Goal: Task Accomplishment & Management: Use online tool/utility

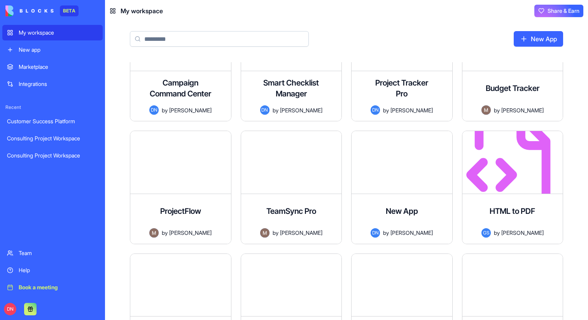
scroll to position [286, 0]
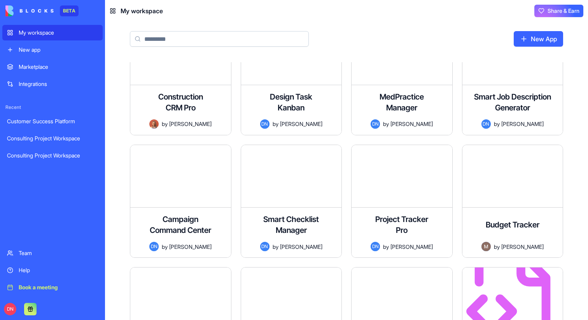
click at [55, 51] on div "New app" at bounding box center [58, 50] width 79 height 8
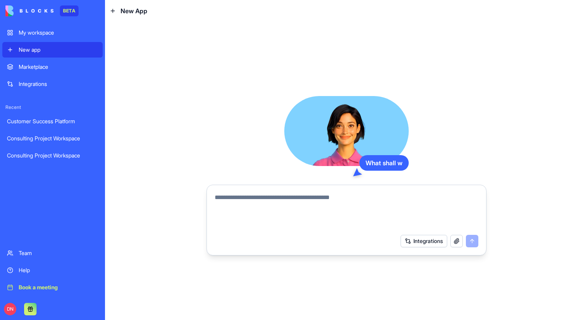
click at [55, 68] on div "Marketplace" at bounding box center [58, 67] width 79 height 8
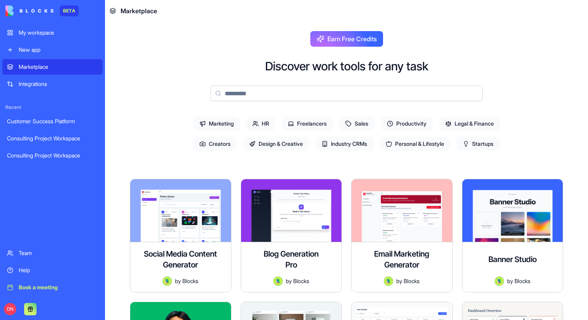
click at [55, 82] on div "Integrations" at bounding box center [58, 84] width 79 height 8
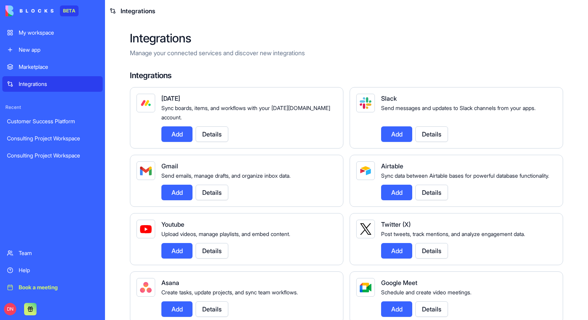
click at [61, 71] on link "Marketplace" at bounding box center [52, 67] width 100 height 16
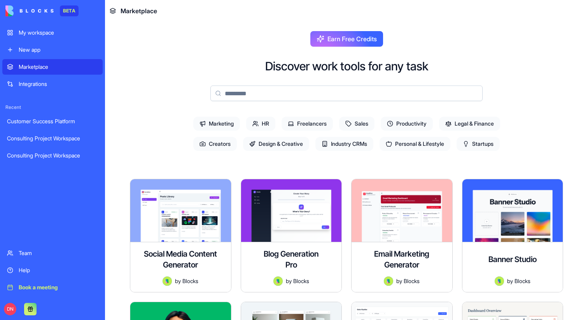
click at [61, 55] on link "New app" at bounding box center [52, 50] width 100 height 16
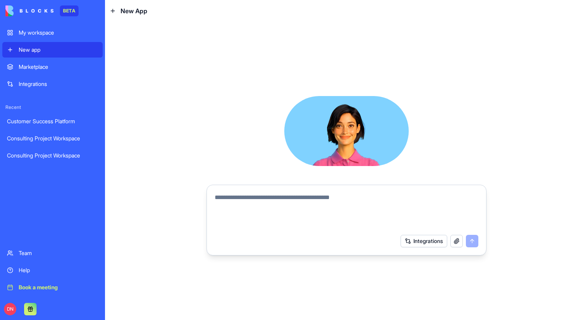
click at [69, 33] on div "My workspace" at bounding box center [58, 33] width 79 height 8
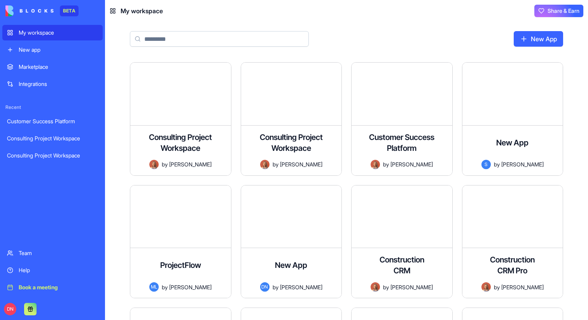
click at [65, 47] on div "New app" at bounding box center [58, 50] width 79 height 8
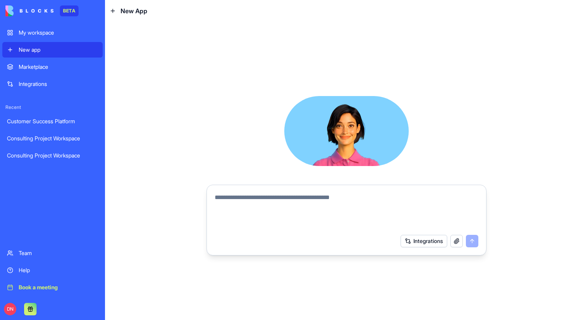
click at [65, 66] on div "Marketplace" at bounding box center [58, 67] width 79 height 8
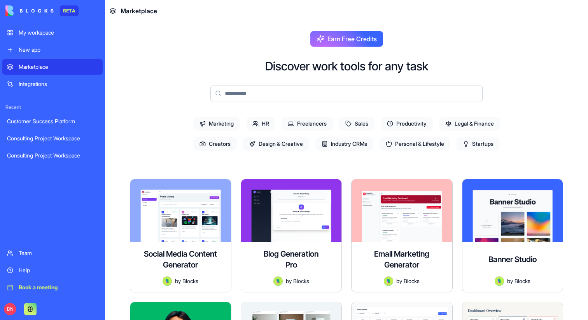
click at [65, 84] on div "Integrations" at bounding box center [58, 84] width 79 height 8
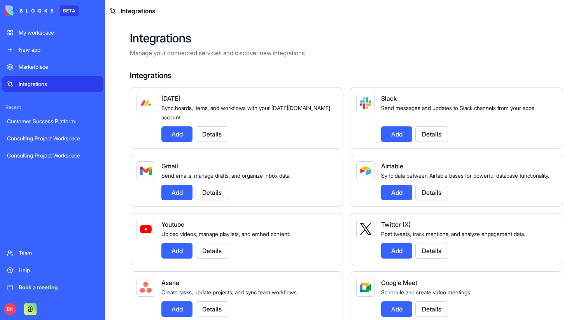
click at [41, 29] on div "My workspace" at bounding box center [58, 33] width 79 height 8
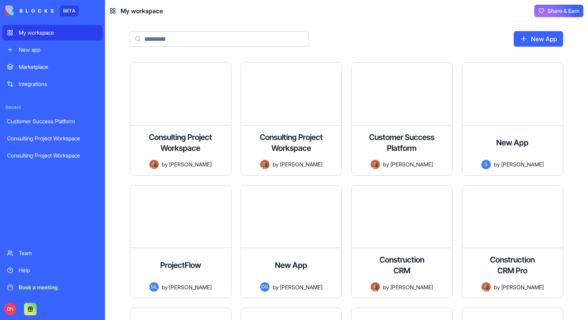
click at [64, 58] on div "My workspace New app Marketplace Integrations Recent Customer Success Platform …" at bounding box center [52, 160] width 100 height 270
click at [56, 54] on link "New app" at bounding box center [52, 50] width 100 height 16
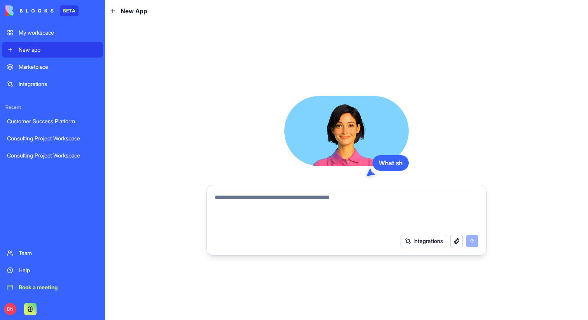
click at [56, 63] on div "Marketplace" at bounding box center [58, 67] width 79 height 8
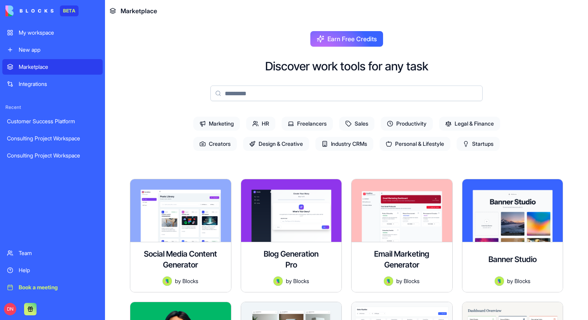
click at [60, 75] on div "Marketplace Integrations" at bounding box center [52, 75] width 100 height 33
click at [63, 80] on div "Integrations" at bounding box center [58, 84] width 79 height 8
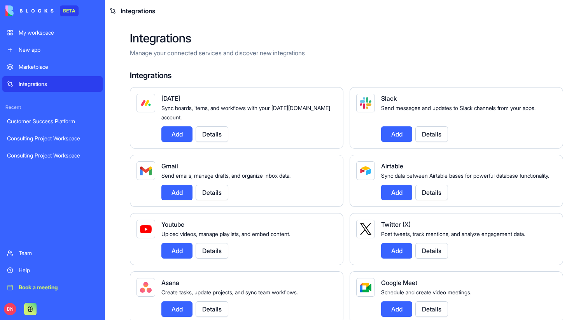
click at [67, 69] on div "Marketplace" at bounding box center [58, 67] width 79 height 8
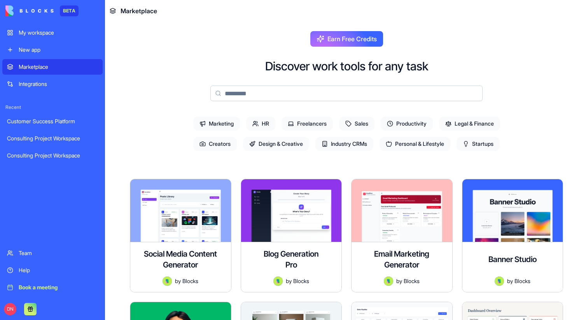
click at [79, 53] on div "New app" at bounding box center [58, 50] width 79 height 8
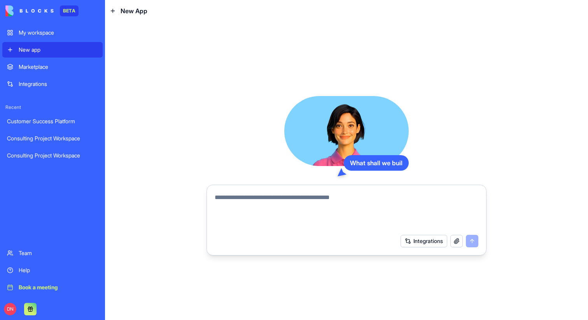
click at [50, 72] on link "Marketplace" at bounding box center [52, 67] width 100 height 16
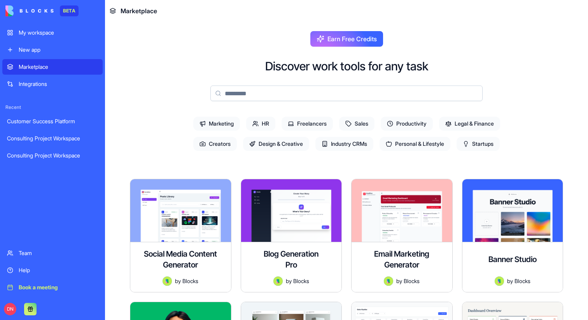
click at [50, 78] on link "Integrations" at bounding box center [52, 84] width 100 height 16
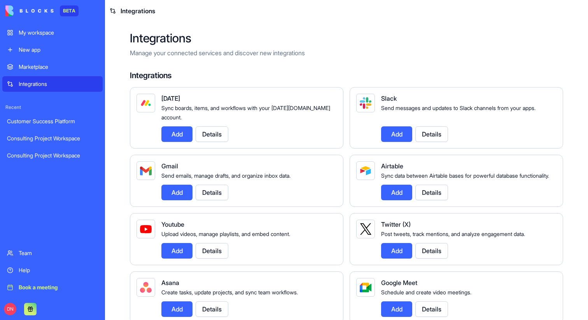
click at [54, 74] on link "Marketplace" at bounding box center [52, 67] width 100 height 16
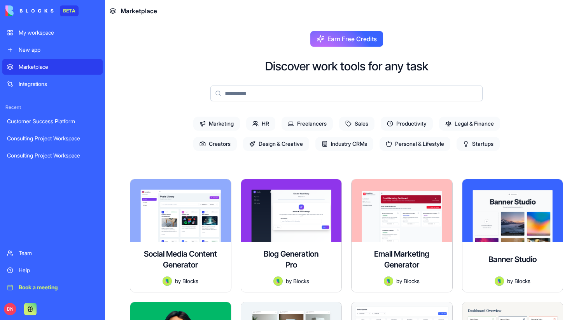
click at [333, 39] on span "Earn Free Credits" at bounding box center [352, 38] width 49 height 9
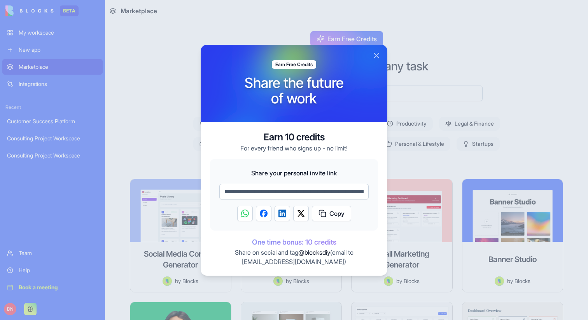
click at [373, 54] on button "Close" at bounding box center [376, 55] width 9 height 9
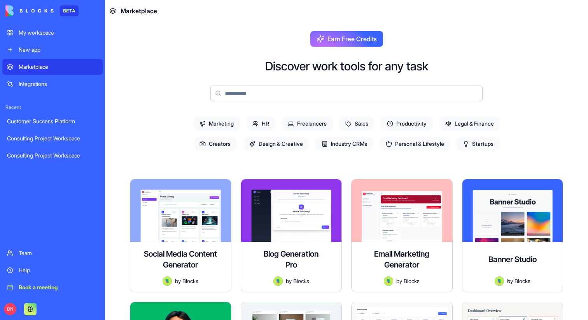
click at [357, 40] on span "Earn Free Credits" at bounding box center [352, 38] width 49 height 9
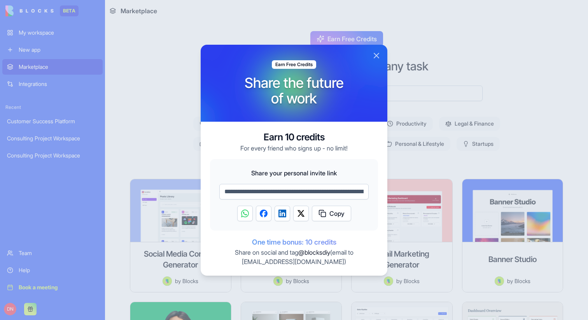
click at [379, 53] on button "Close" at bounding box center [376, 55] width 9 height 9
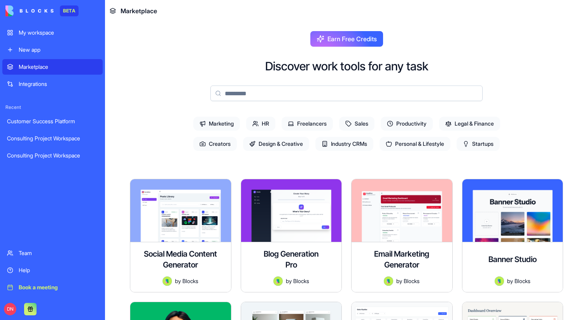
click at [42, 34] on div "My workspace" at bounding box center [58, 33] width 79 height 8
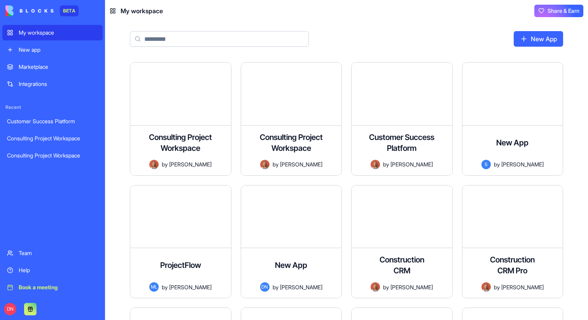
click at [61, 52] on div "New app" at bounding box center [58, 50] width 79 height 8
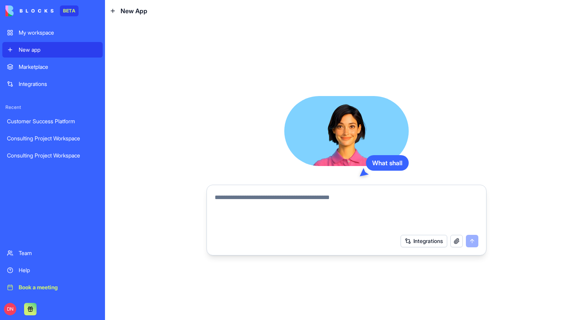
click at [60, 64] on div "Marketplace" at bounding box center [58, 67] width 79 height 8
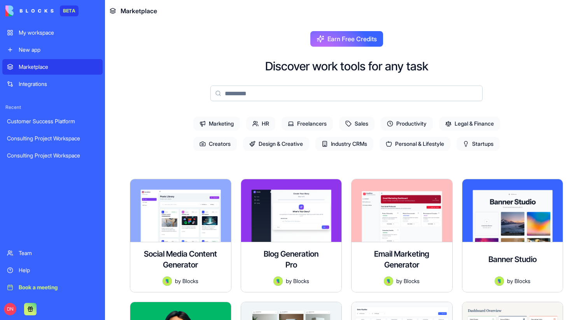
click at [60, 80] on div "Integrations" at bounding box center [58, 84] width 79 height 8
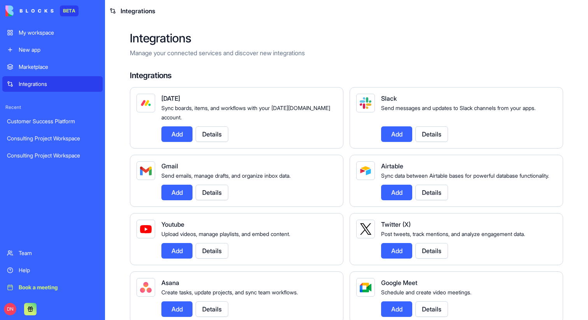
click at [48, 33] on div "My workspace" at bounding box center [58, 33] width 79 height 8
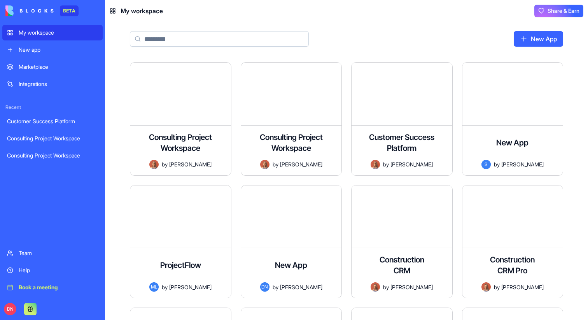
click at [32, 49] on div "New app" at bounding box center [58, 50] width 79 height 8
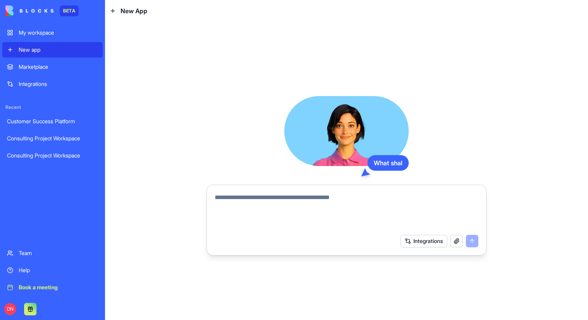
click at [44, 40] on link "My workspace" at bounding box center [52, 33] width 100 height 16
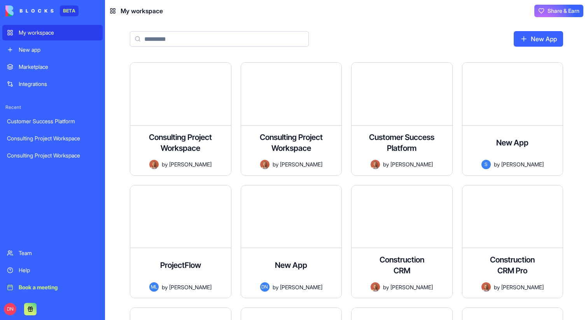
click at [47, 56] on link "New app" at bounding box center [52, 50] width 100 height 16
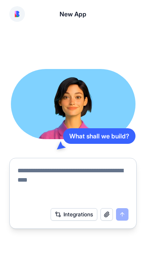
click at [17, 13] on img at bounding box center [17, 14] width 5 height 6
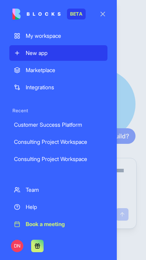
click at [42, 39] on div "My workspace" at bounding box center [64, 36] width 77 height 8
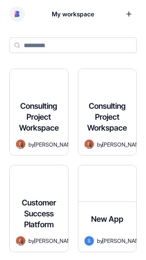
click at [96, 86] on div at bounding box center [107, 87] width 58 height 36
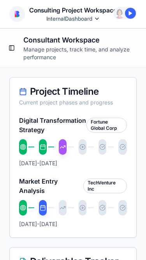
click at [88, 17] on html "Consulting Project Workspace Invite & Share Consulting Project Workspace Intern…" at bounding box center [73, 130] width 146 height 260
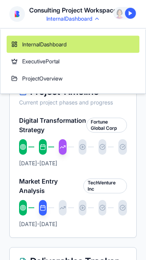
click at [52, 62] on link "ExecutivePortal" at bounding box center [73, 61] width 133 height 17
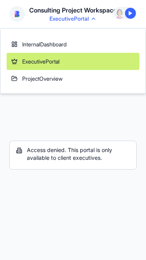
click at [47, 79] on link "ProjectOverview" at bounding box center [73, 78] width 133 height 17
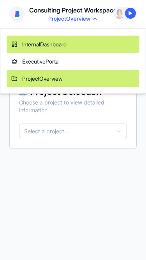
click at [58, 44] on link "InternalDashboard" at bounding box center [73, 44] width 133 height 17
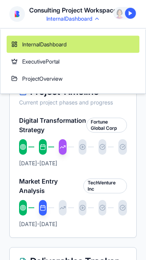
click at [46, 62] on link "ExecutivePortal" at bounding box center [73, 61] width 133 height 17
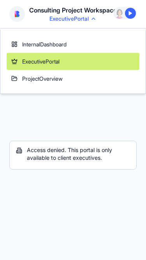
click at [51, 86] on link "ProjectOverview" at bounding box center [73, 78] width 133 height 17
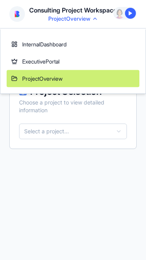
click at [88, 21] on html "Consulting Project Workspace Invite & Share Consulting Project Workspace Projec…" at bounding box center [73, 130] width 146 height 260
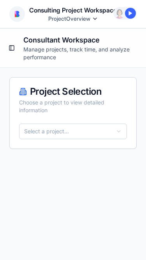
click at [88, 21] on html "Consulting Project Workspace Invite & Share Consulting Project Workspace Projec…" at bounding box center [73, 130] width 146 height 260
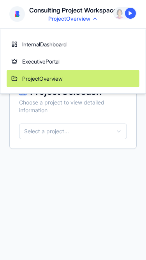
click at [58, 58] on link "ExecutivePortal" at bounding box center [73, 61] width 133 height 17
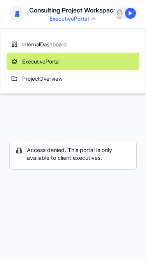
click at [50, 46] on link "InternalDashboard" at bounding box center [73, 44] width 133 height 17
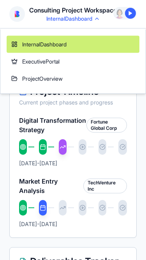
click at [76, 19] on html "Consulting Project Workspace Invite & Share Consulting Project Workspace Intern…" at bounding box center [73, 130] width 146 height 260
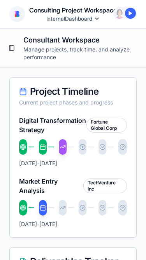
click at [76, 19] on html "Consulting Project Workspace Invite & Share Consulting Project Workspace Intern…" at bounding box center [73, 130] width 146 height 260
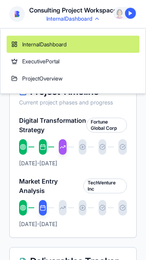
click at [76, 19] on html "Consulting Project Workspace Invite & Share Consulting Project Workspace Intern…" at bounding box center [73, 130] width 146 height 260
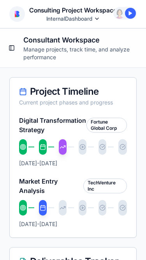
click at [11, 50] on button "Toggle Sidebar" at bounding box center [11, 47] width 11 height 11
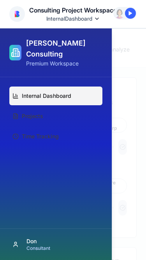
click at [128, 72] on div at bounding box center [73, 143] width 146 height 231
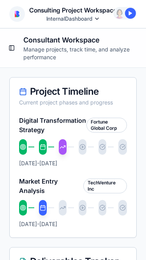
click at [12, 46] on button "Toggle Sidebar" at bounding box center [11, 47] width 11 height 11
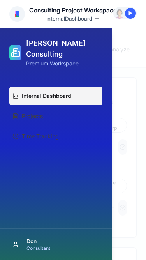
click at [134, 55] on div at bounding box center [73, 143] width 146 height 231
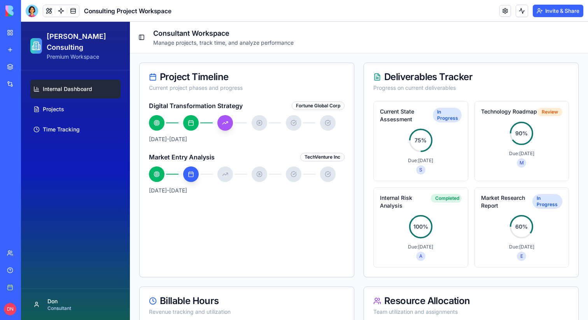
click at [27, 51] on div "New app" at bounding box center [24, 50] width 10 height 8
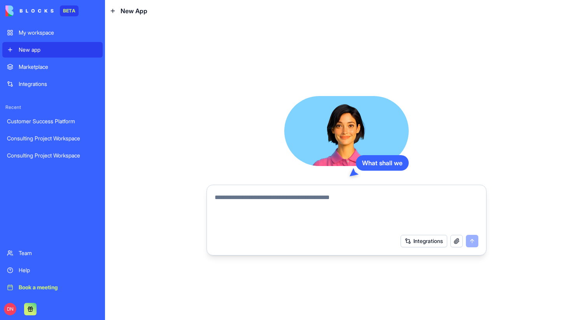
click at [234, 194] on textarea at bounding box center [347, 211] width 264 height 37
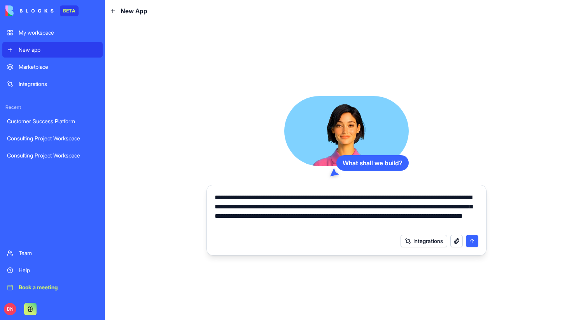
type textarea "**********"
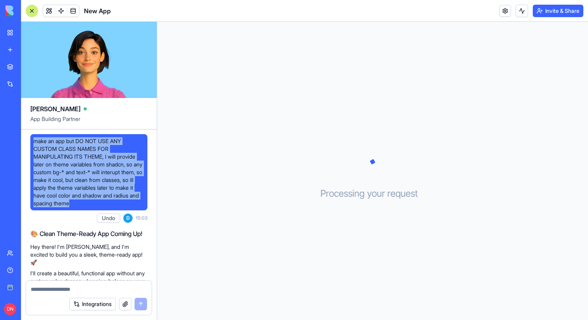
drag, startPoint x: 133, startPoint y: 204, endPoint x: 35, endPoint y: 140, distance: 117.2
click at [35, 140] on span "make an app but DO NOT USE ANY CUSTOM CLASS NAMES FOR MANIPULATING ITS THEME, I…" at bounding box center [88, 172] width 111 height 70
copy span "make an app but DO NOT USE ANY CUSTOM CLASS NAMES FOR MANIPULATING ITS THEME, I…"
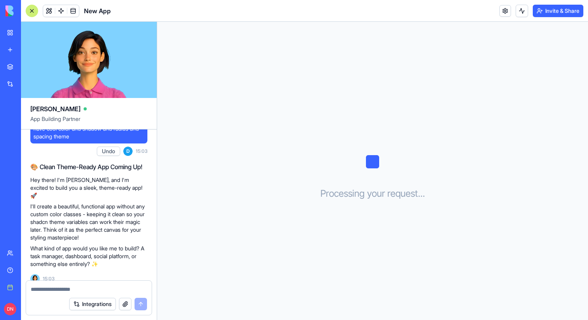
click at [44, 282] on div at bounding box center [89, 287] width 126 height 12
click at [46, 296] on div "Integrations" at bounding box center [89, 304] width 126 height 22
click at [51, 286] on textarea at bounding box center [89, 290] width 116 height 8
type textarea "**********"
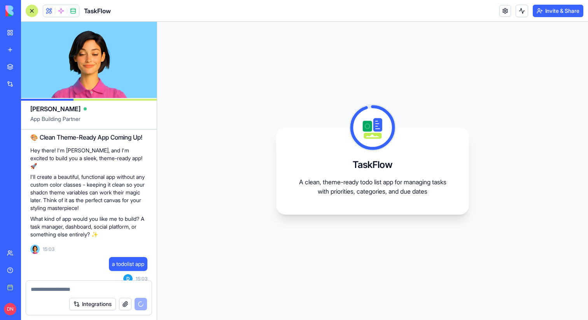
scroll to position [233, 0]
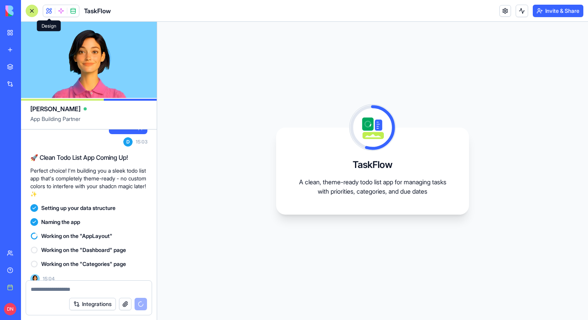
click at [53, 13] on span at bounding box center [49, 11] width 22 height 22
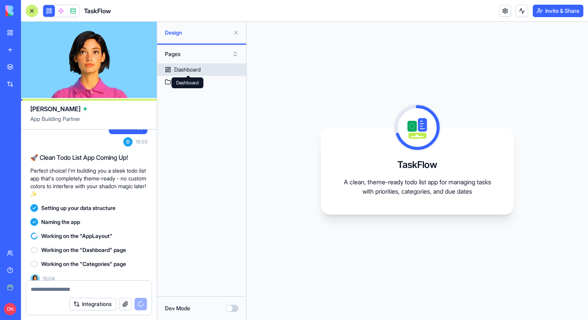
click at [189, 70] on div "Dashboard" at bounding box center [187, 70] width 26 height 8
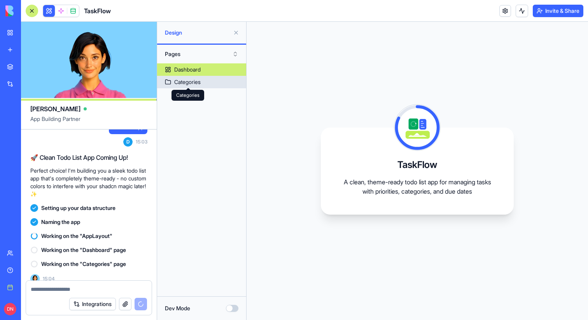
click at [191, 81] on div "Categories" at bounding box center [187, 82] width 26 height 8
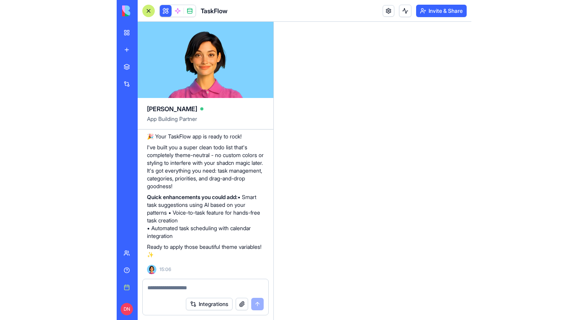
scroll to position [380, 0]
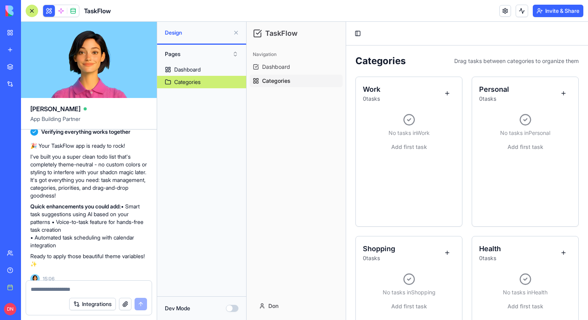
click at [209, 49] on button "Pages" at bounding box center [201, 54] width 81 height 12
click at [191, 79] on div "Components" at bounding box center [201, 82] width 77 height 12
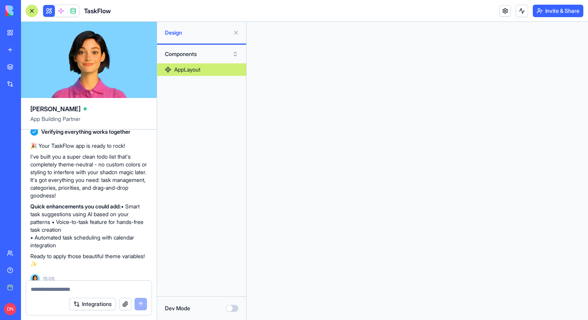
click at [196, 69] on div "AppLayout" at bounding box center [187, 70] width 26 height 8
click at [235, 306] on button "Dev Mode" at bounding box center [232, 308] width 12 height 7
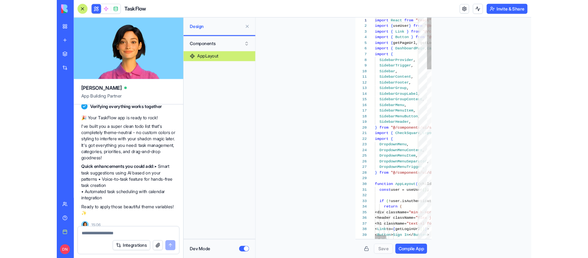
scroll to position [70, 0]
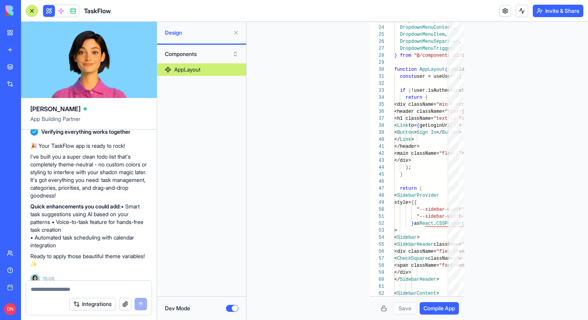
type button "on"
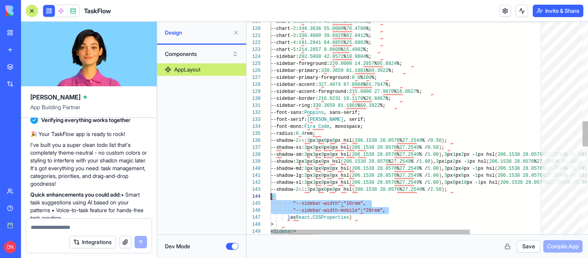
scroll to position [21, 0]
drag, startPoint x: 398, startPoint y: 211, endPoint x: 254, endPoint y: 197, distance: 144.6
click at [271, 197] on div "--chart- 1 : 184.1176 41.1290 % 51.3725 %; --chart- 2 : 346.3636 55.0000 % 76.4…" at bounding box center [459, 79] width 376 height 1775
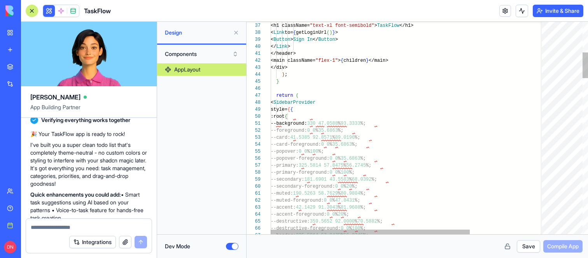
scroll to position [42, 28]
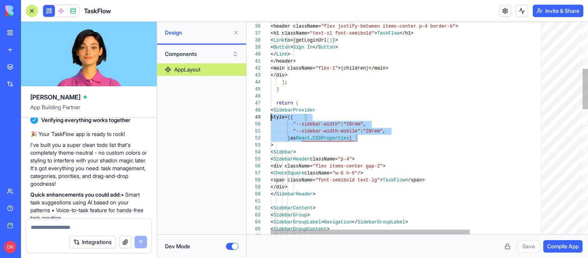
scroll to position [56, 0]
drag, startPoint x: 368, startPoint y: 137, endPoint x: 220, endPoint y: 118, distance: 149.9
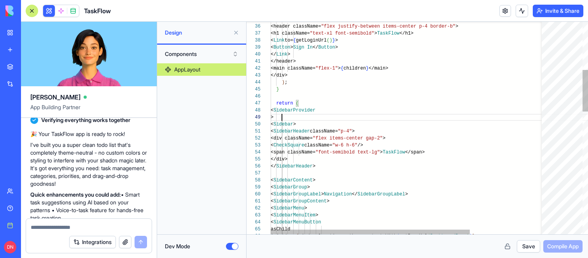
scroll to position [56, 11]
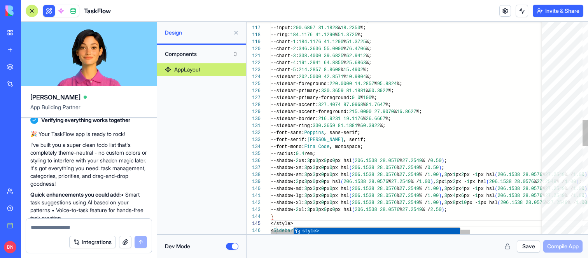
scroll to position [14, 79]
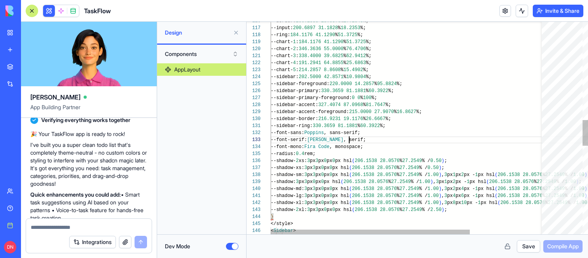
click at [386, 139] on div "--border: 206.1538 28.0576 % 27.2549 %; --input: 200.6897 31.1828 % 18.2353 %; …" at bounding box center [459, 89] width 376 height 1754
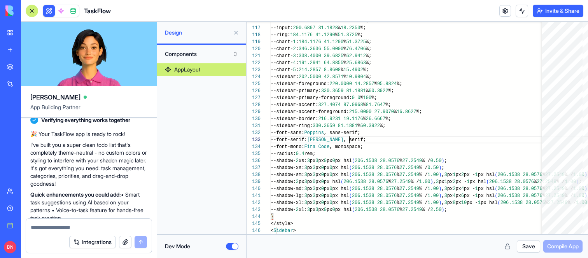
click at [521, 244] on button "Save" at bounding box center [528, 246] width 23 height 12
click at [567, 243] on span "Compile App" at bounding box center [563, 247] width 32 height 8
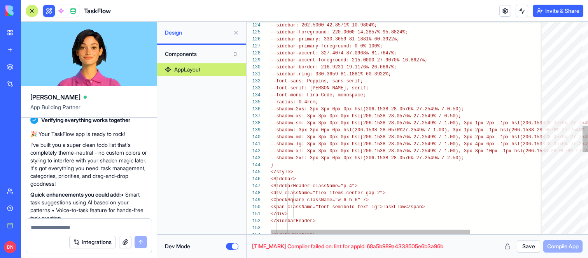
scroll to position [21, 3]
click at [287, 167] on div "--sidebar: 202.5000 42.8571% 10.9804%; --sidebar-foreground: 220.0000 14.2857% …" at bounding box center [459, 37] width 376 height 1754
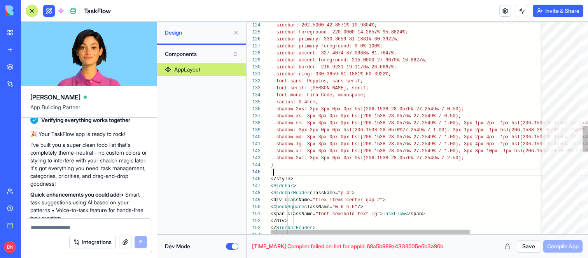
scroll to position [28, 5]
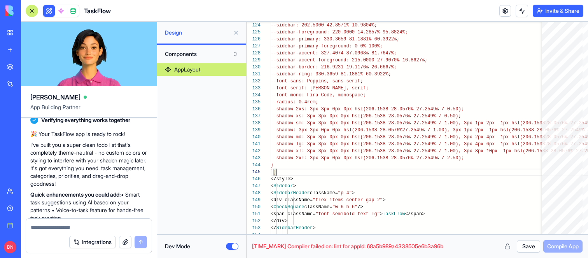
type textarea "**********"
click at [531, 252] on button "Save" at bounding box center [528, 246] width 23 height 12
click at [558, 246] on span "Compile App" at bounding box center [563, 247] width 32 height 8
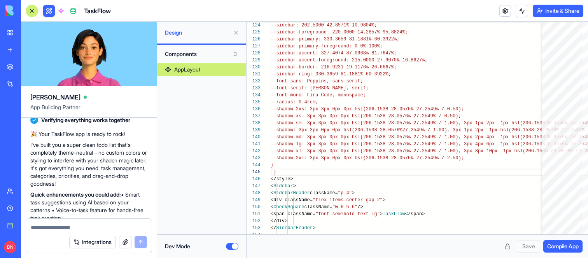
click at [34, 11] on div at bounding box center [32, 11] width 12 height 12
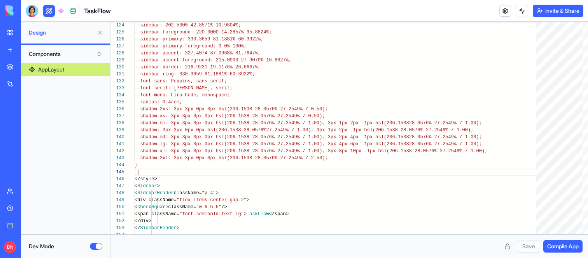
click at [97, 246] on button "Dev Mode" at bounding box center [96, 246] width 12 height 7
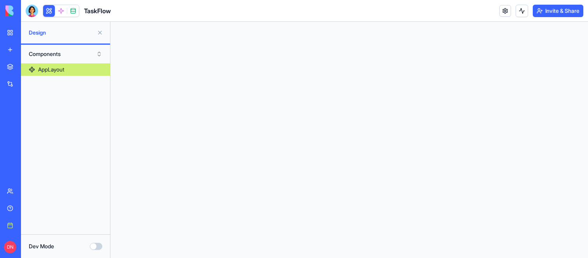
click at [52, 53] on button "Components" at bounding box center [65, 54] width 81 height 12
click at [52, 68] on div "Pages" at bounding box center [65, 70] width 77 height 12
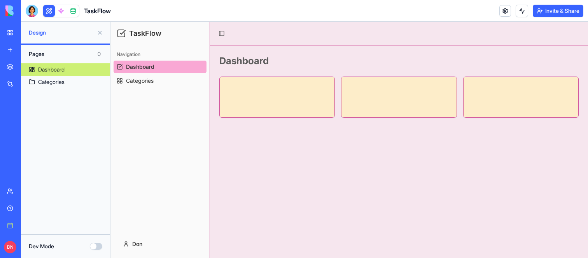
click at [63, 68] on div "Dashboard" at bounding box center [51, 70] width 26 height 8
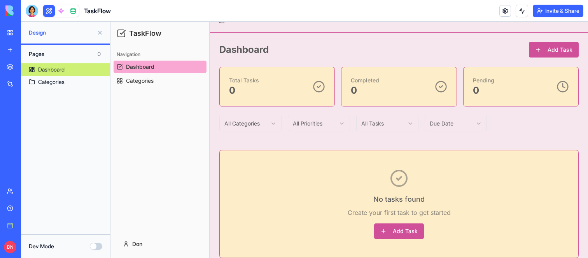
scroll to position [9, 0]
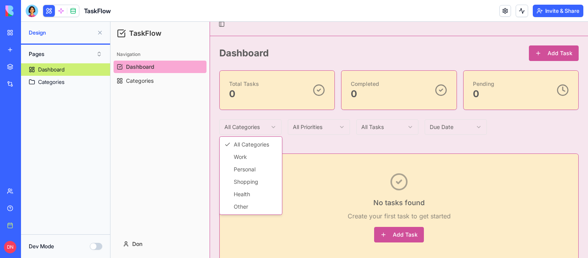
click at [263, 124] on html "TaskFlow Navigation Dashboard Categories Don Toggle Sidebar Dashboard Add Task …" at bounding box center [349, 141] width 478 height 259
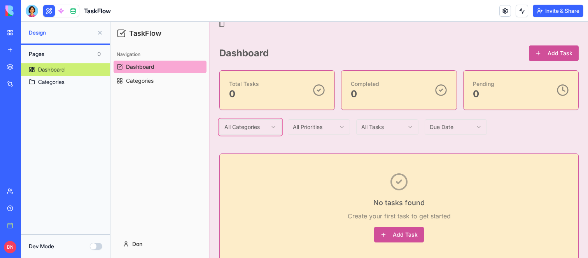
click at [275, 116] on html "TaskFlow Navigation Dashboard Categories Don Toggle Sidebar Dashboard Add Task …" at bounding box center [349, 141] width 478 height 259
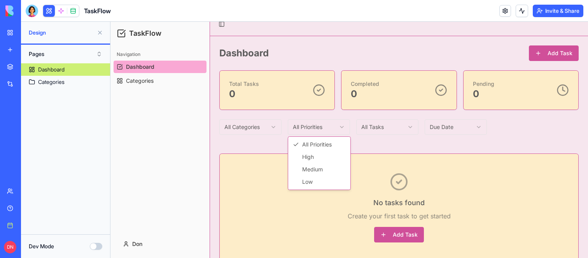
click at [304, 128] on html "TaskFlow Navigation Dashboard Categories Don Toggle Sidebar Dashboard Add Task …" at bounding box center [349, 141] width 478 height 259
click at [336, 114] on html "TaskFlow Navigation Dashboard Categories Don Toggle Sidebar Dashboard Add Task …" at bounding box center [349, 141] width 478 height 259
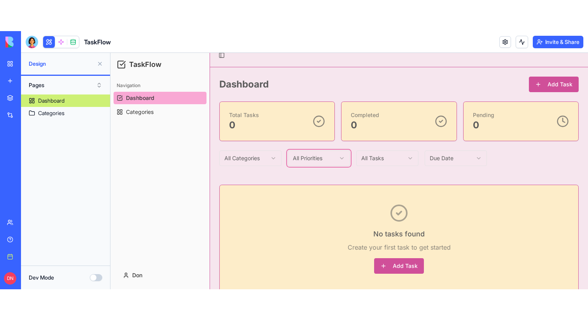
scroll to position [0, 0]
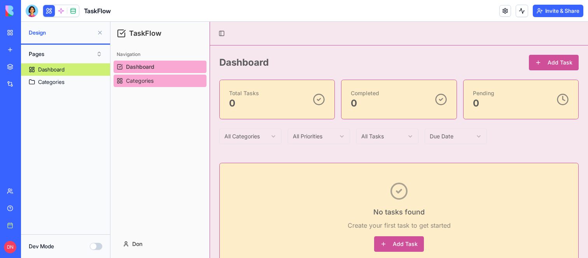
click at [143, 79] on span "Categories" at bounding box center [140, 81] width 28 height 8
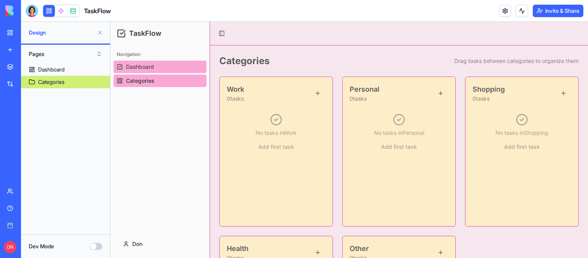
click at [159, 65] on link "Dashboard" at bounding box center [160, 67] width 93 height 12
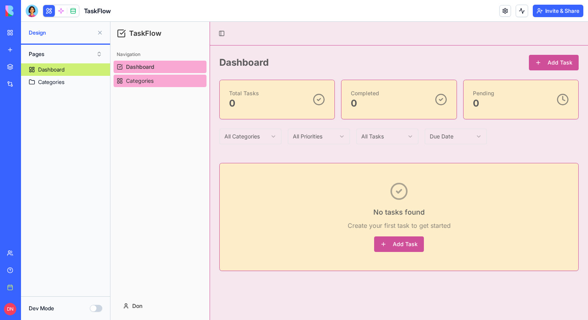
click at [163, 77] on link "Categories" at bounding box center [160, 81] width 93 height 12
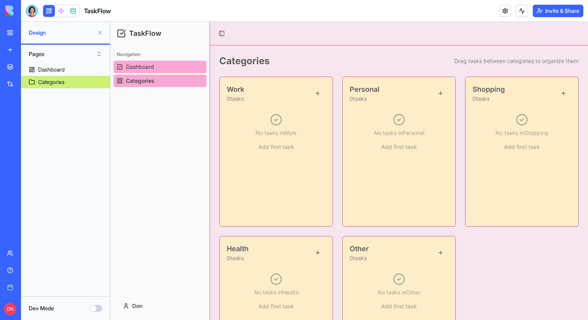
click at [164, 67] on link "Dashboard" at bounding box center [160, 67] width 93 height 12
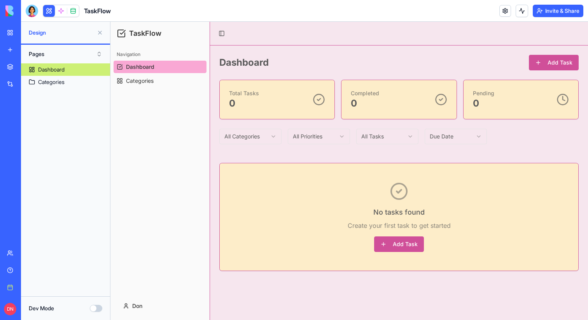
click at [164, 73] on link "Dashboard" at bounding box center [160, 67] width 93 height 12
click at [164, 81] on link "Categories" at bounding box center [160, 81] width 93 height 12
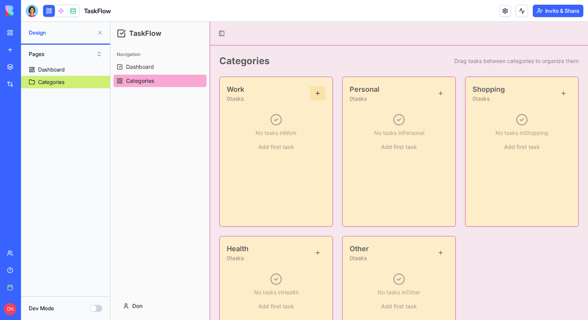
click at [323, 92] on button at bounding box center [318, 93] width 16 height 14
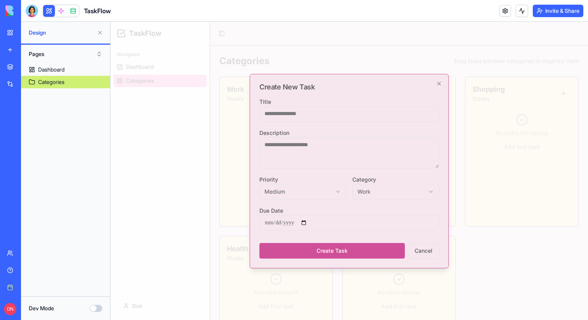
click at [402, 58] on div at bounding box center [349, 171] width 478 height 298
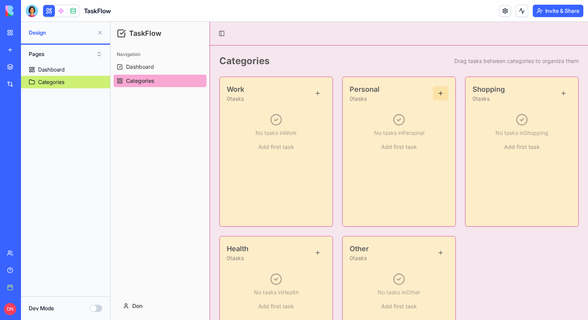
click at [440, 89] on button at bounding box center [441, 93] width 16 height 14
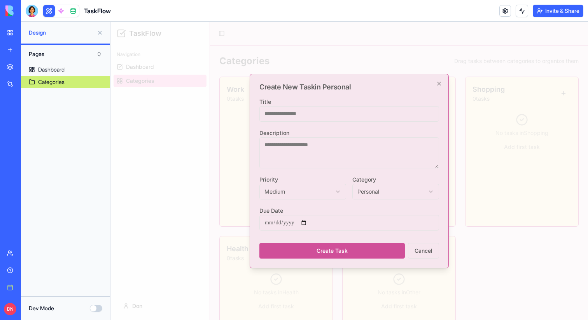
click at [300, 156] on textarea "Description" at bounding box center [350, 152] width 180 height 31
click at [307, 115] on input "Title" at bounding box center [350, 114] width 180 height 16
click at [299, 149] on textarea "Description" at bounding box center [350, 152] width 180 height 31
click at [321, 86] on h2 "Create New Task in Personal" at bounding box center [350, 87] width 180 height 7
click at [311, 224] on input "Due Date" at bounding box center [350, 223] width 180 height 16
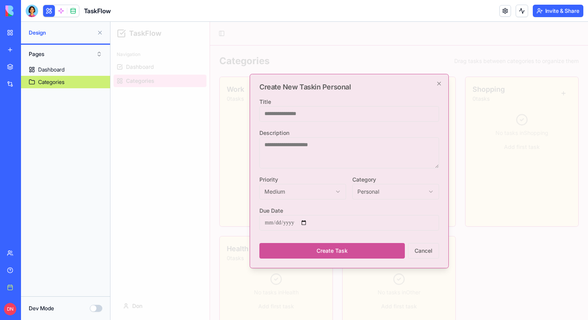
click at [365, 136] on div "Description" at bounding box center [350, 148] width 180 height 40
click at [385, 203] on form "Title Description Priority Medium **** ****** *** Category Personal **** ******…" at bounding box center [350, 178] width 180 height 162
click at [386, 195] on body "TaskFlow Navigation Dashboard Categories Don Toggle Sidebar Categories Drag tas…" at bounding box center [349, 209] width 478 height 374
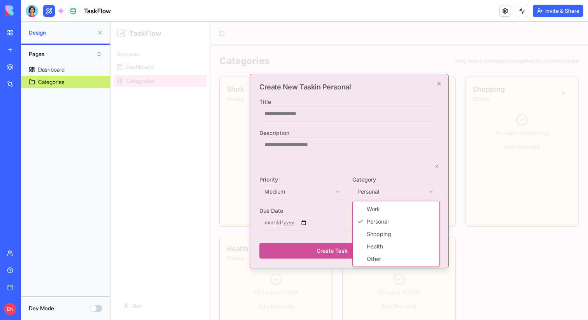
select select "********"
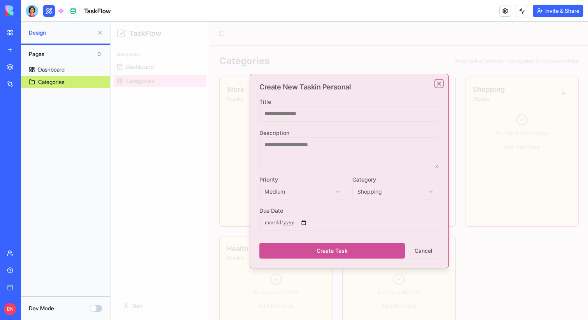
click at [440, 81] on icon "button" at bounding box center [439, 84] width 6 height 6
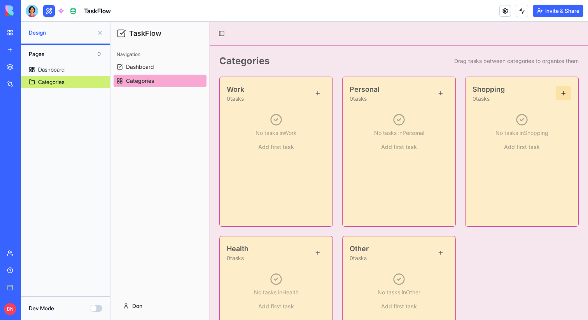
click at [565, 95] on button at bounding box center [564, 93] width 16 height 14
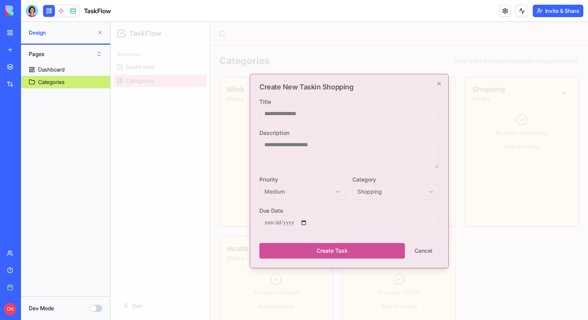
click at [544, 94] on div at bounding box center [349, 171] width 478 height 298
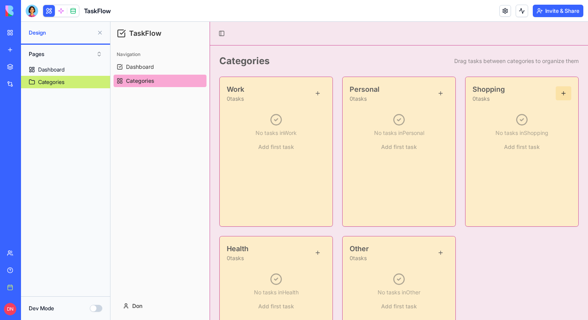
click at [566, 93] on button at bounding box center [564, 93] width 16 height 14
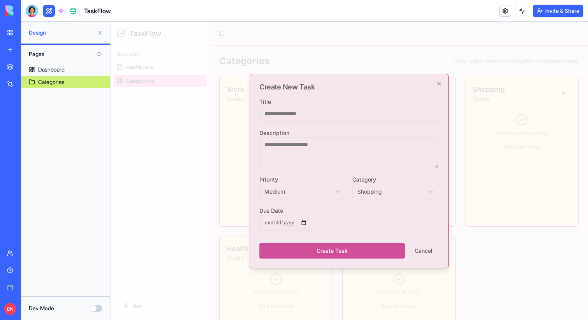
click at [556, 109] on div at bounding box center [349, 171] width 478 height 298
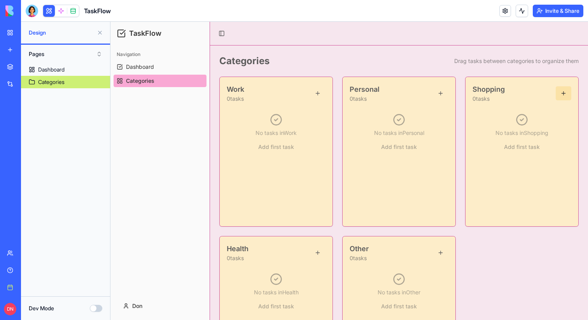
click at [561, 93] on button at bounding box center [564, 93] width 16 height 14
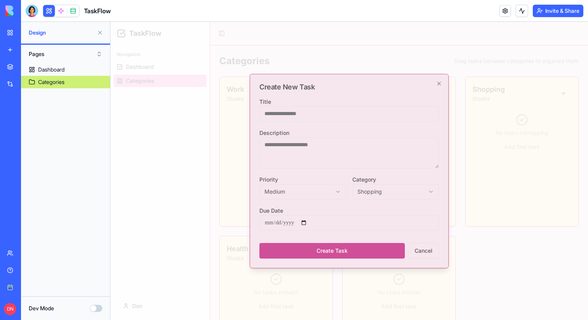
click at [557, 107] on div at bounding box center [349, 171] width 478 height 298
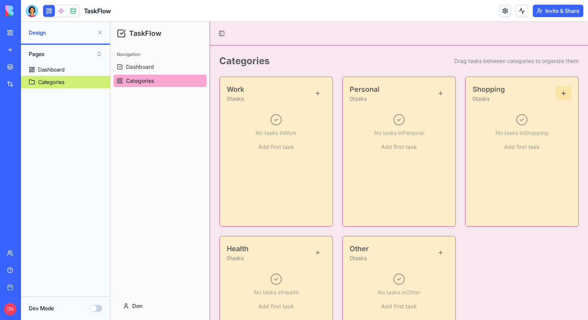
click at [559, 97] on button at bounding box center [564, 93] width 16 height 14
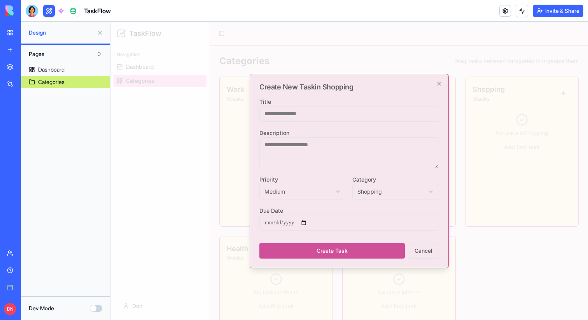
click at [558, 104] on div at bounding box center [349, 171] width 478 height 298
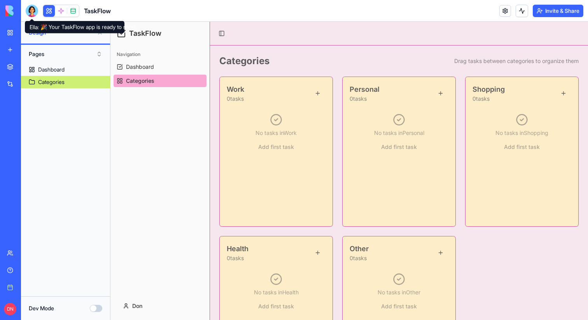
click at [33, 11] on div at bounding box center [32, 11] width 12 height 12
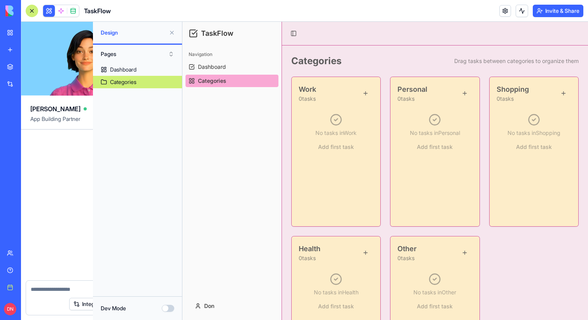
scroll to position [380, 0]
